Goal: Information Seeking & Learning: Stay updated

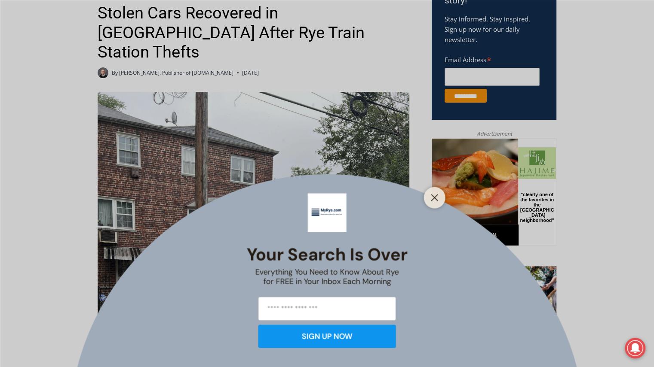
scroll to position [371, 0]
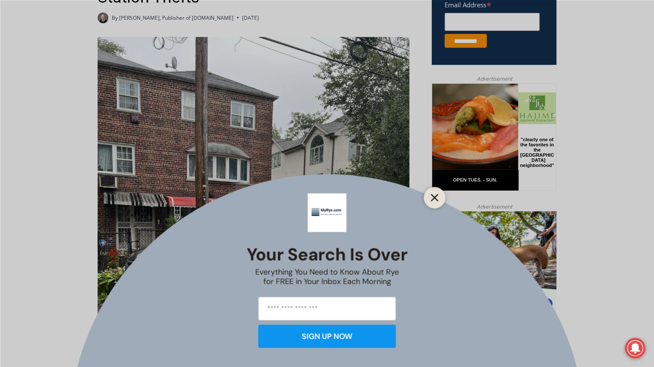
click at [429, 198] on div at bounding box center [434, 197] width 21 height 21
click at [431, 198] on icon "Close" at bounding box center [435, 198] width 8 height 8
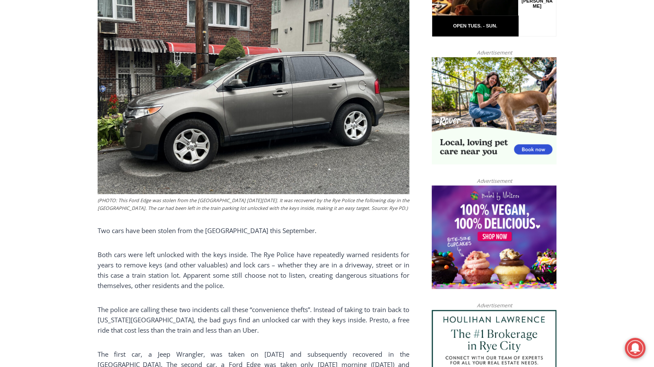
scroll to position [529, 0]
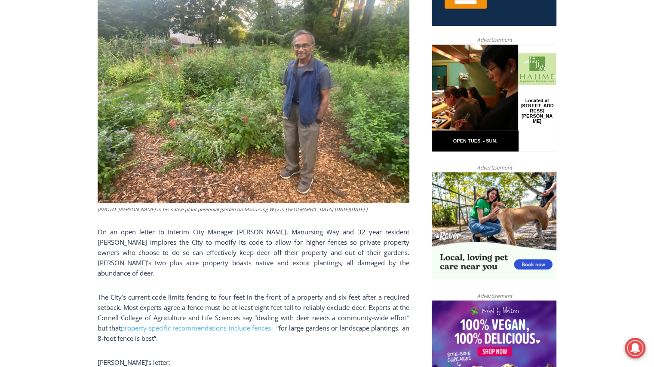
scroll to position [450, 0]
